Goal: Task Accomplishment & Management: Manage account settings

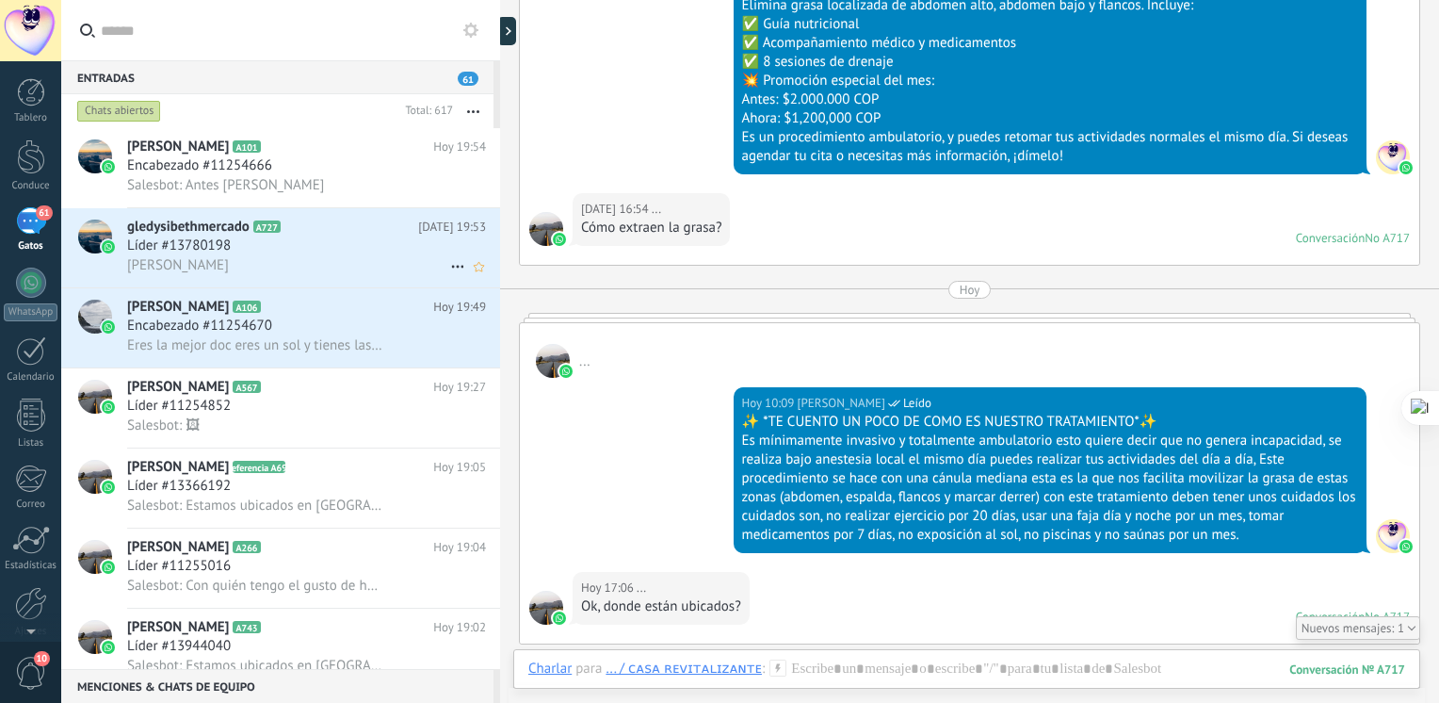
click at [336, 259] on div "[PERSON_NAME]" at bounding box center [306, 265] width 359 height 20
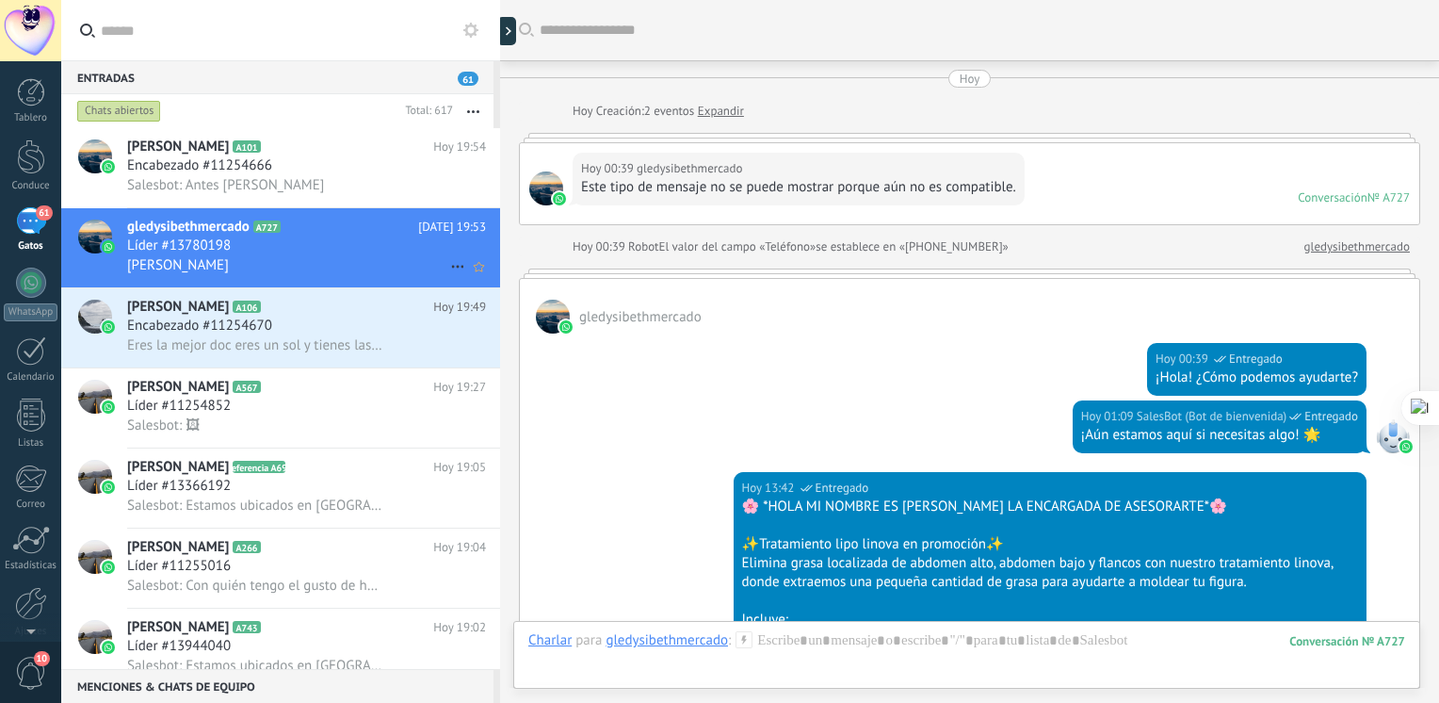
scroll to position [1515, 0]
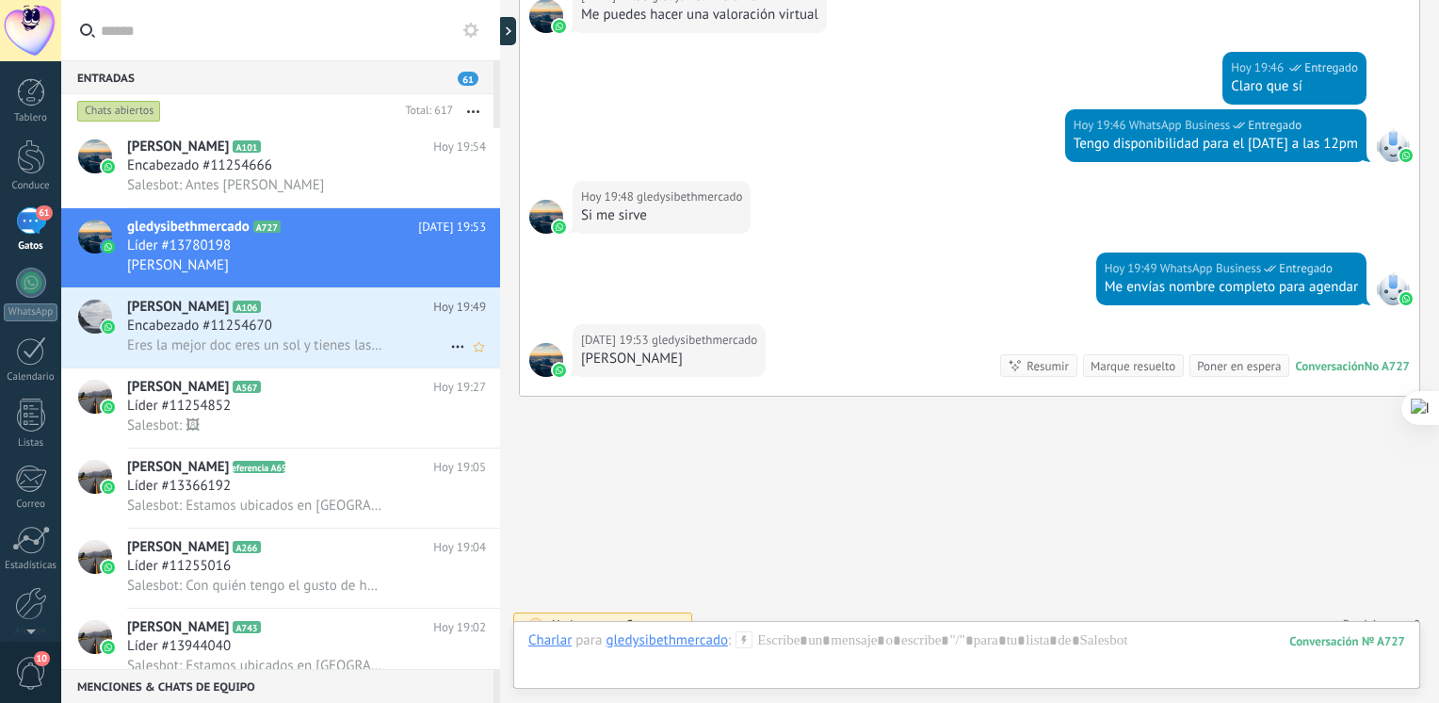
click at [318, 326] on div "Encabezado #11254670" at bounding box center [306, 326] width 359 height 19
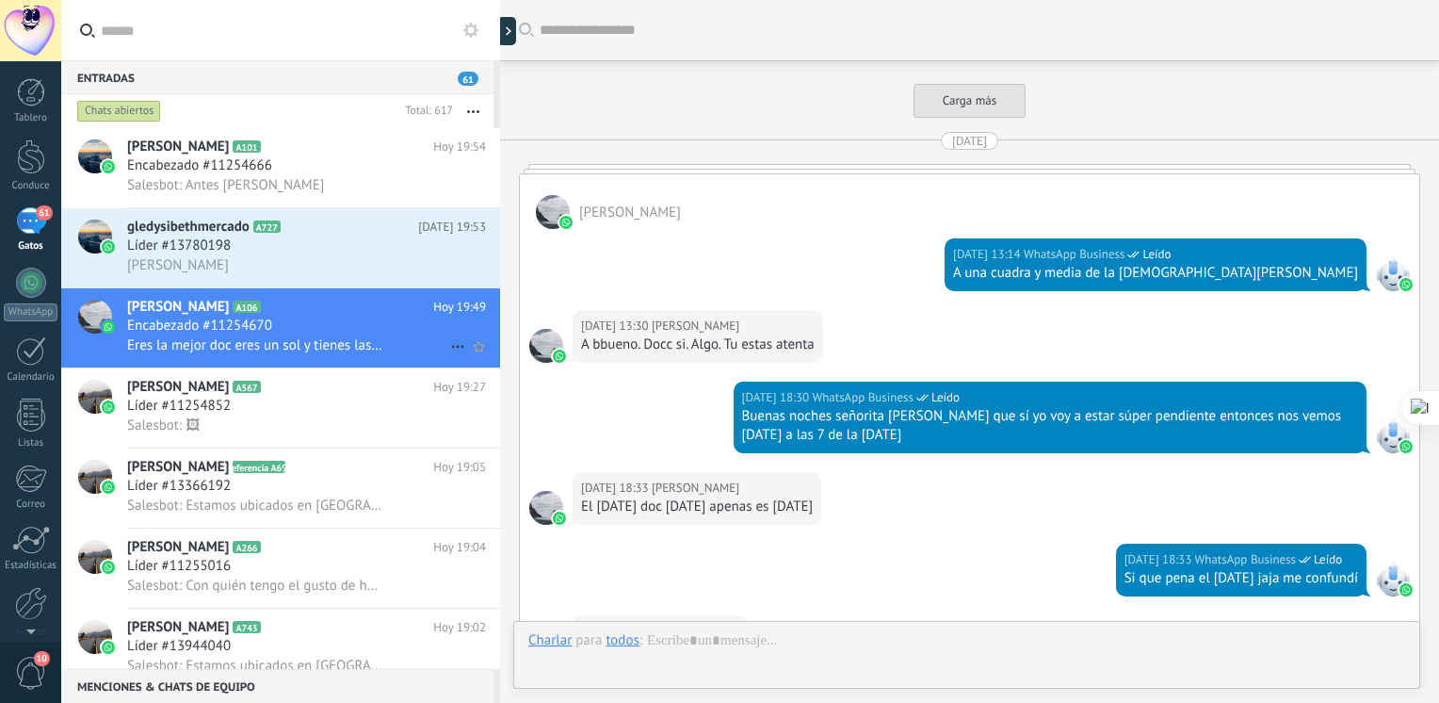
scroll to position [3244, 0]
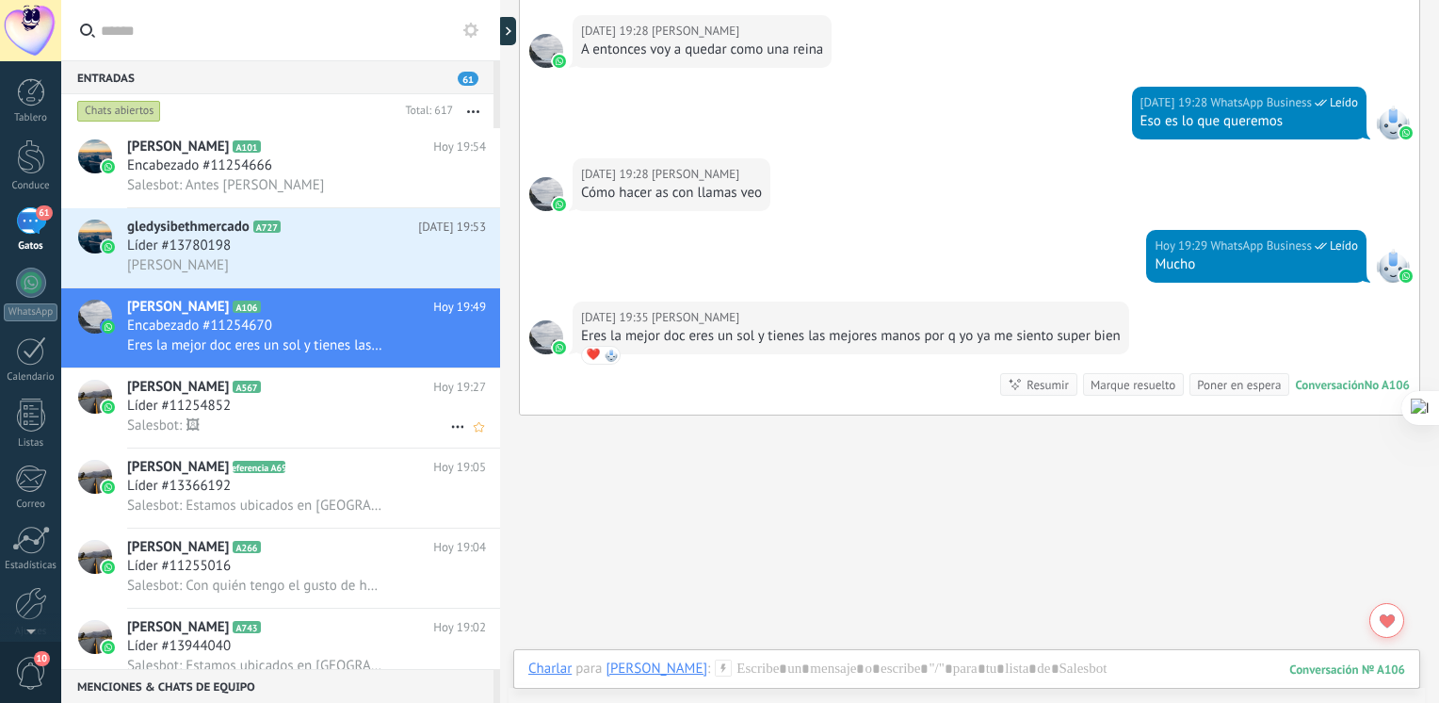
click at [354, 388] on h2 "[PERSON_NAME] A567" at bounding box center [280, 387] width 306 height 19
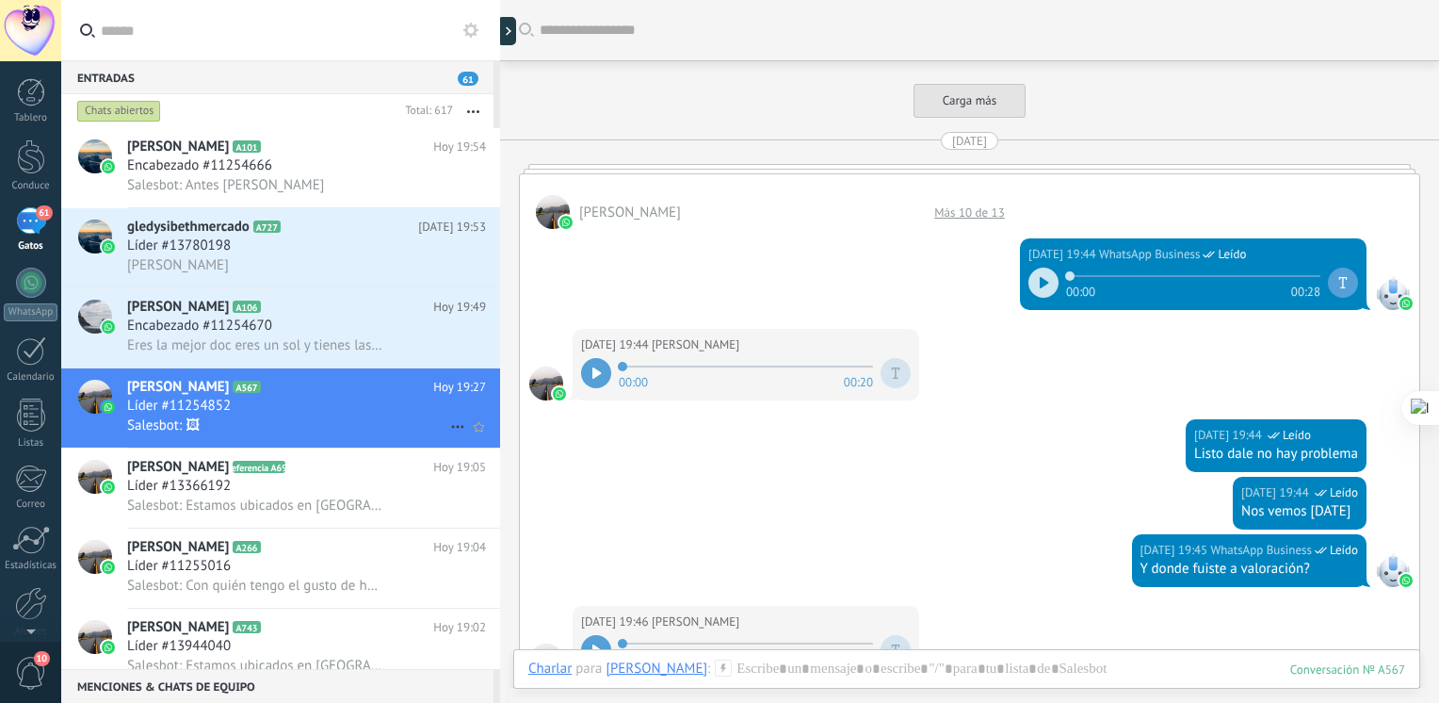
scroll to position [3227, 0]
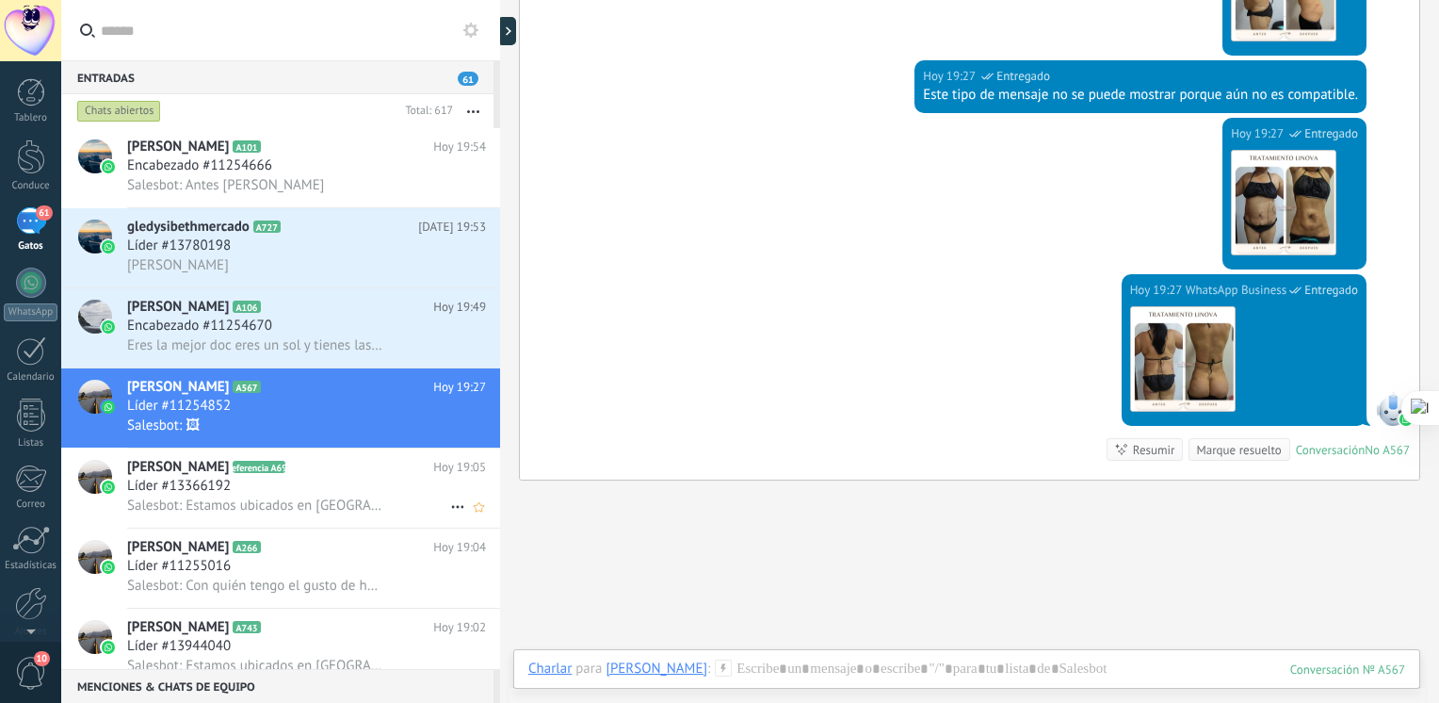
click at [301, 492] on div "Líder #13366192" at bounding box center [306, 486] width 359 height 19
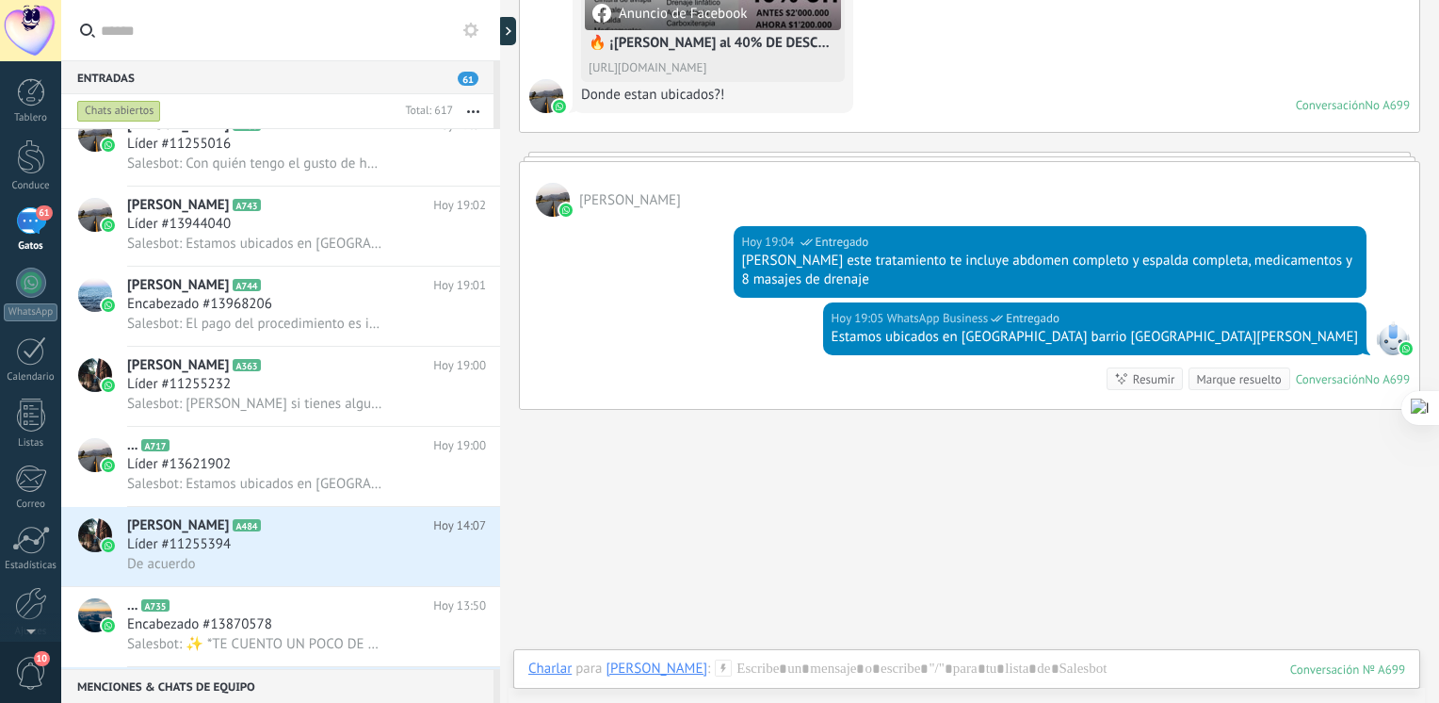
scroll to position [494, 0]
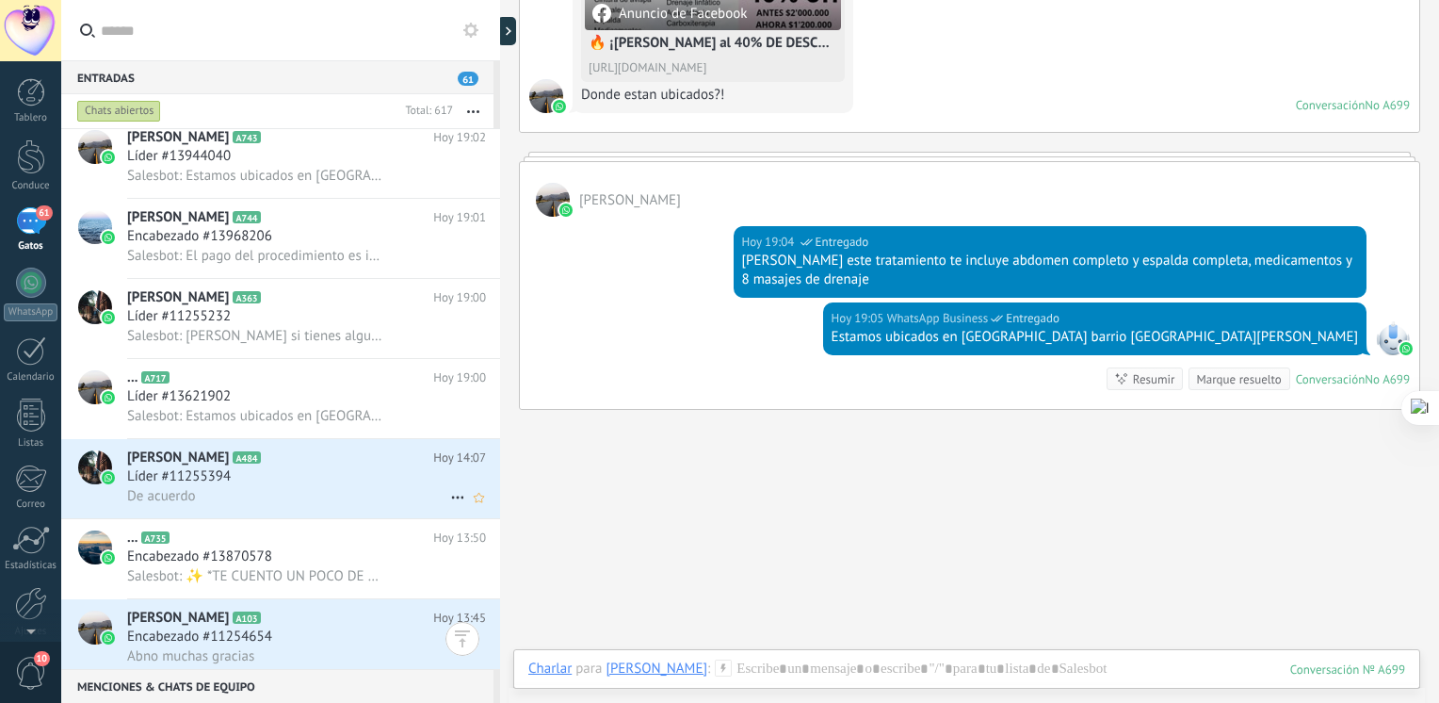
click at [219, 479] on span "Líder #11255394" at bounding box center [179, 476] width 104 height 19
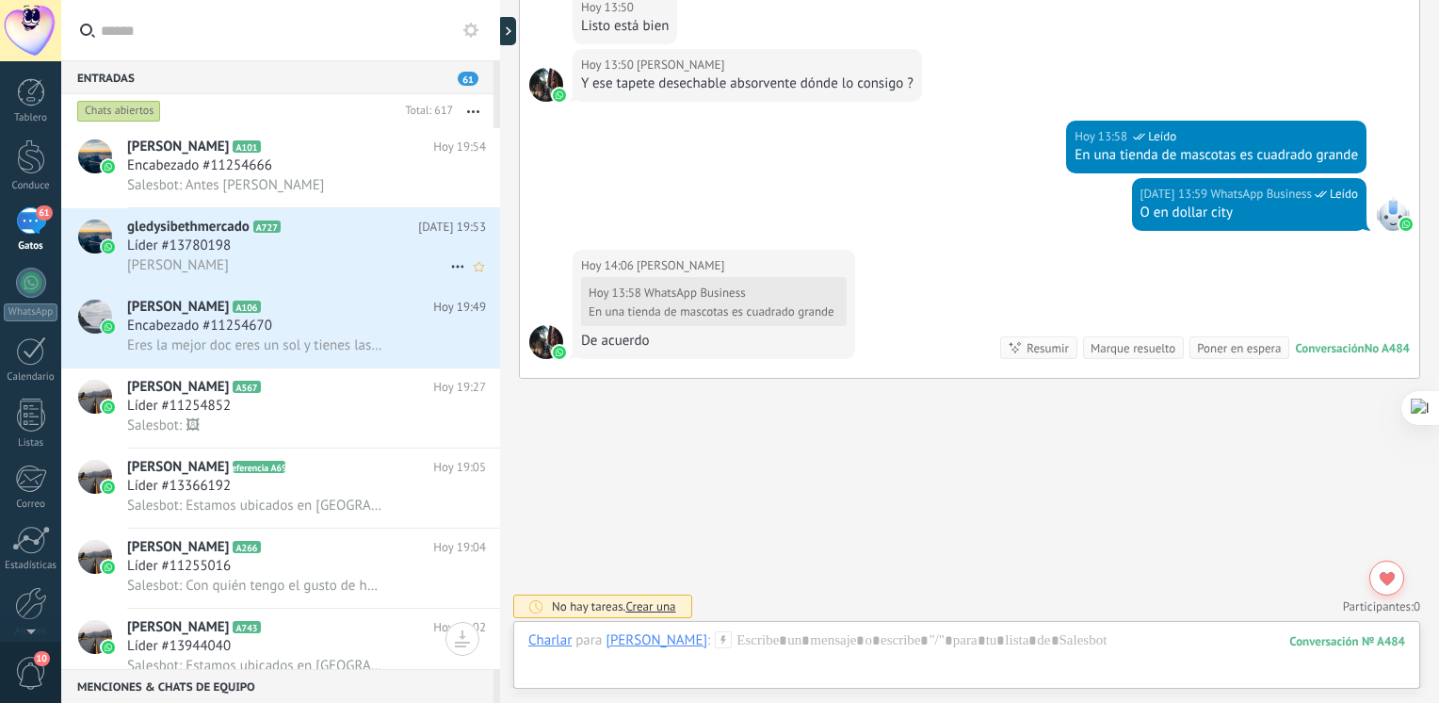
click at [279, 233] on span "A727" at bounding box center [266, 226] width 27 height 12
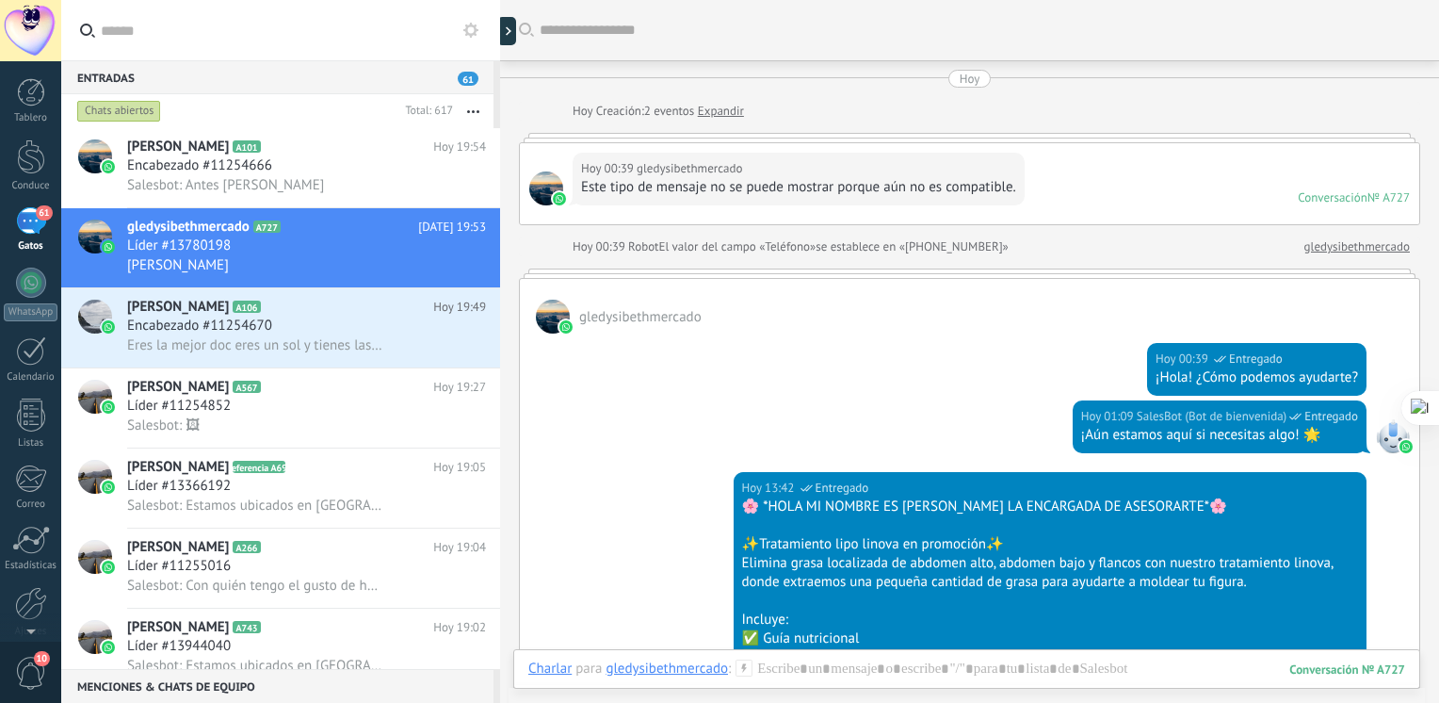
scroll to position [1502, 0]
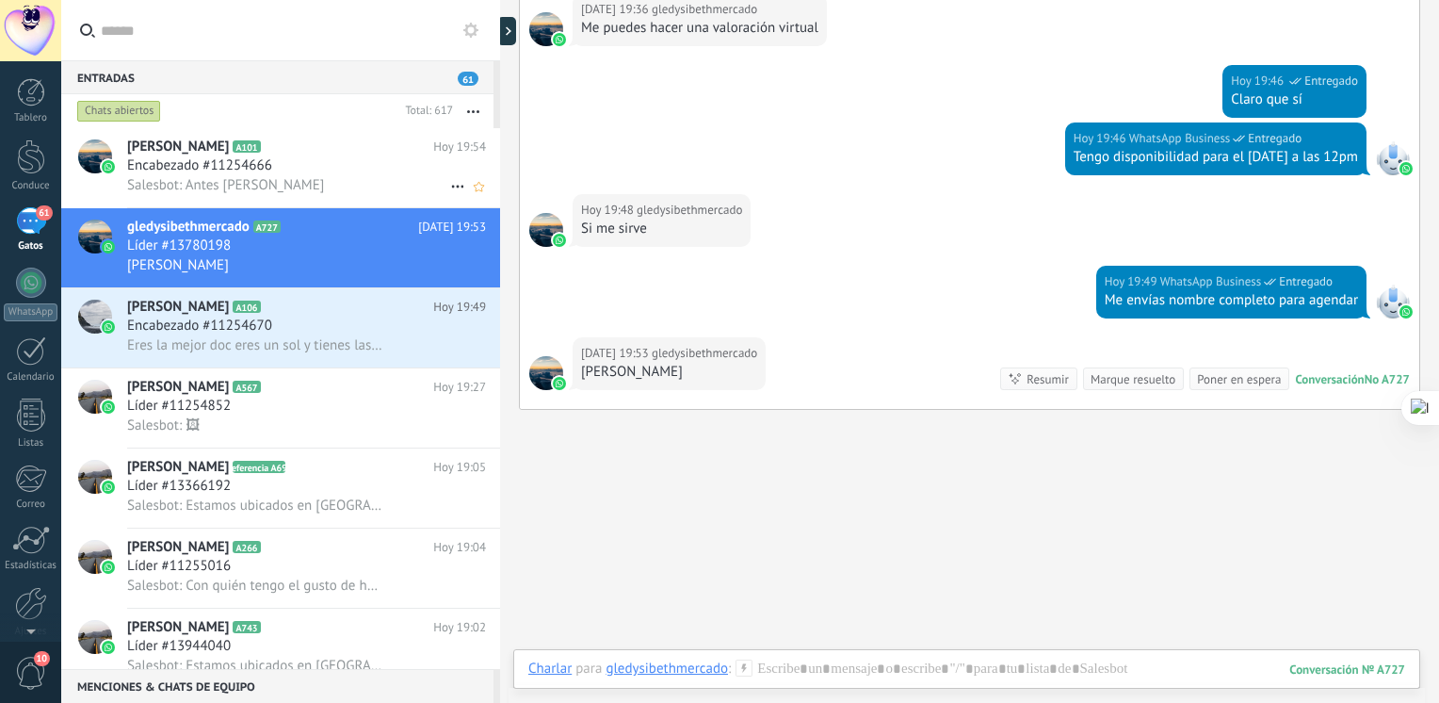
click at [353, 156] on div "[PERSON_NAME] A101 [DATE] 19:54 Encabezado #11254666 Salesbot: Antes [PERSON_NA…" at bounding box center [313, 167] width 373 height 79
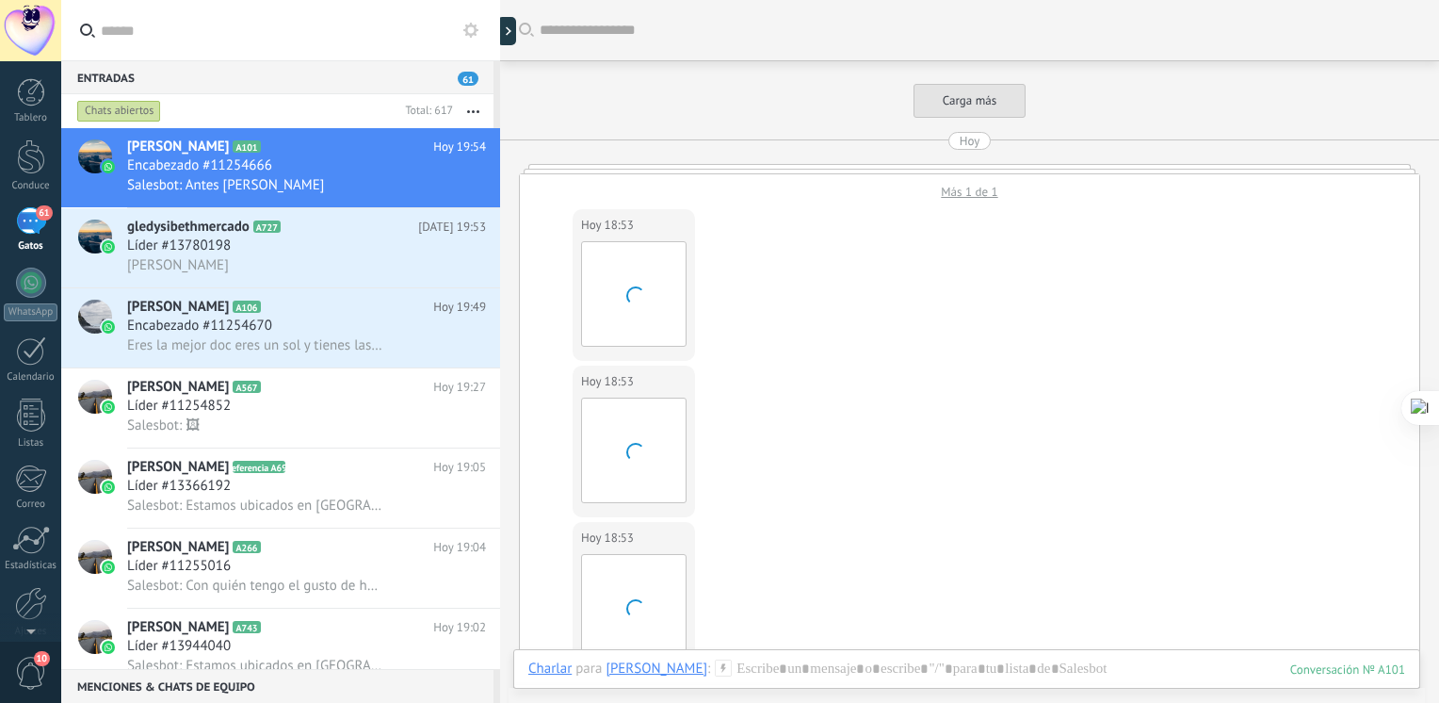
scroll to position [2621, 0]
